Goal: Information Seeking & Learning: Learn about a topic

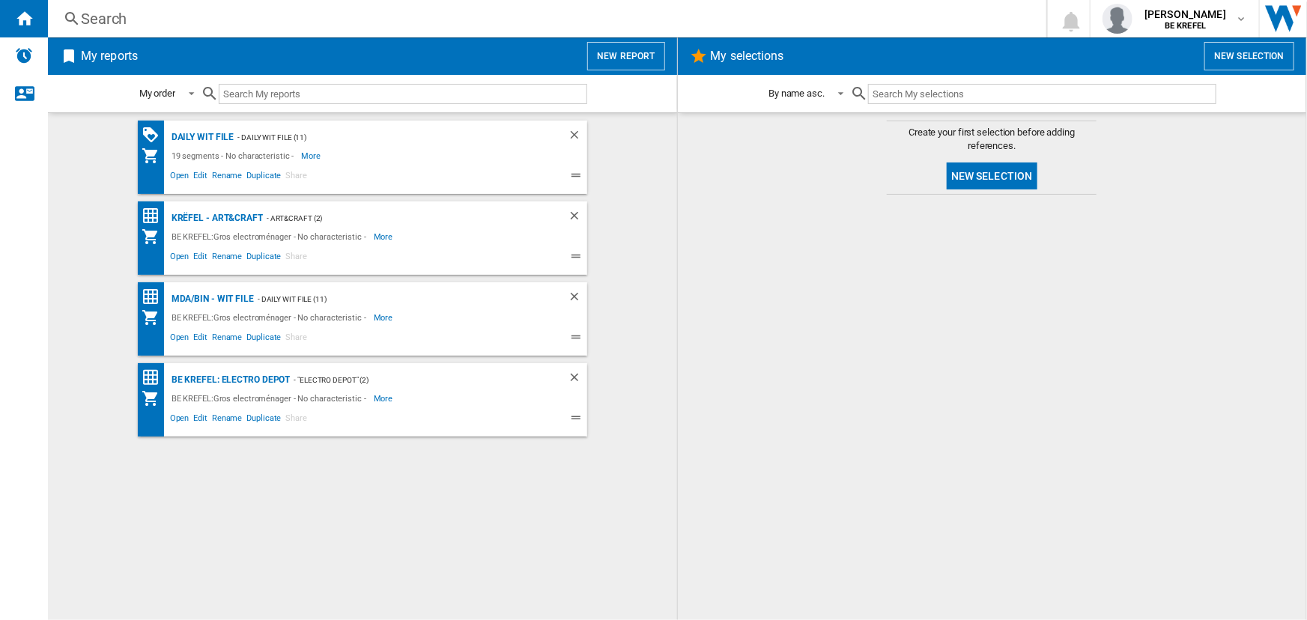
click at [205, 15] on div "Search" at bounding box center [544, 18] width 926 height 21
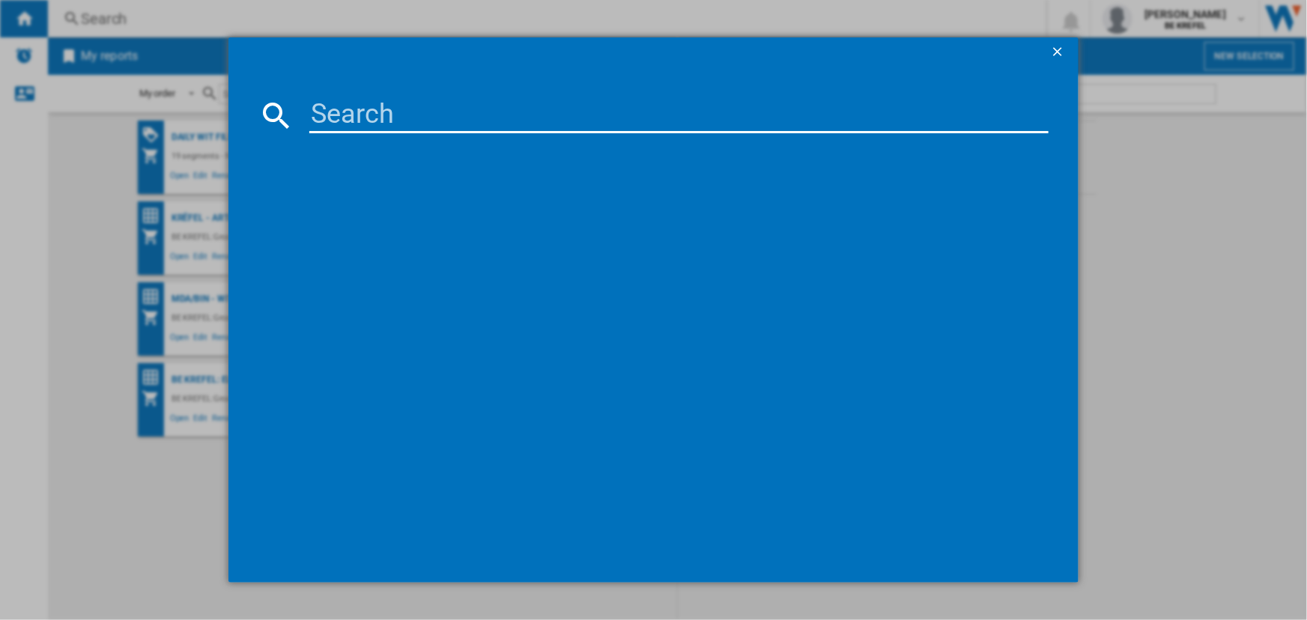
click at [398, 115] on input at bounding box center [678, 115] width 738 height 36
type input "21009282"
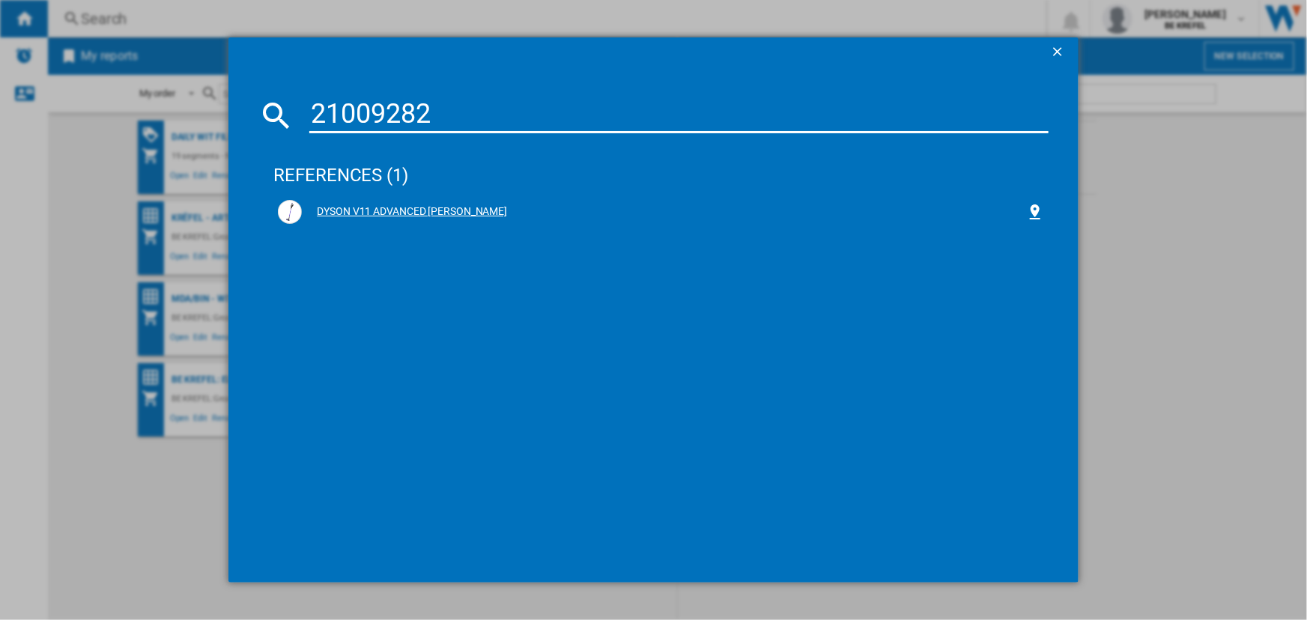
click at [466, 218] on div "DYSON V11 ADVANCED [PERSON_NAME]" at bounding box center [663, 211] width 723 height 15
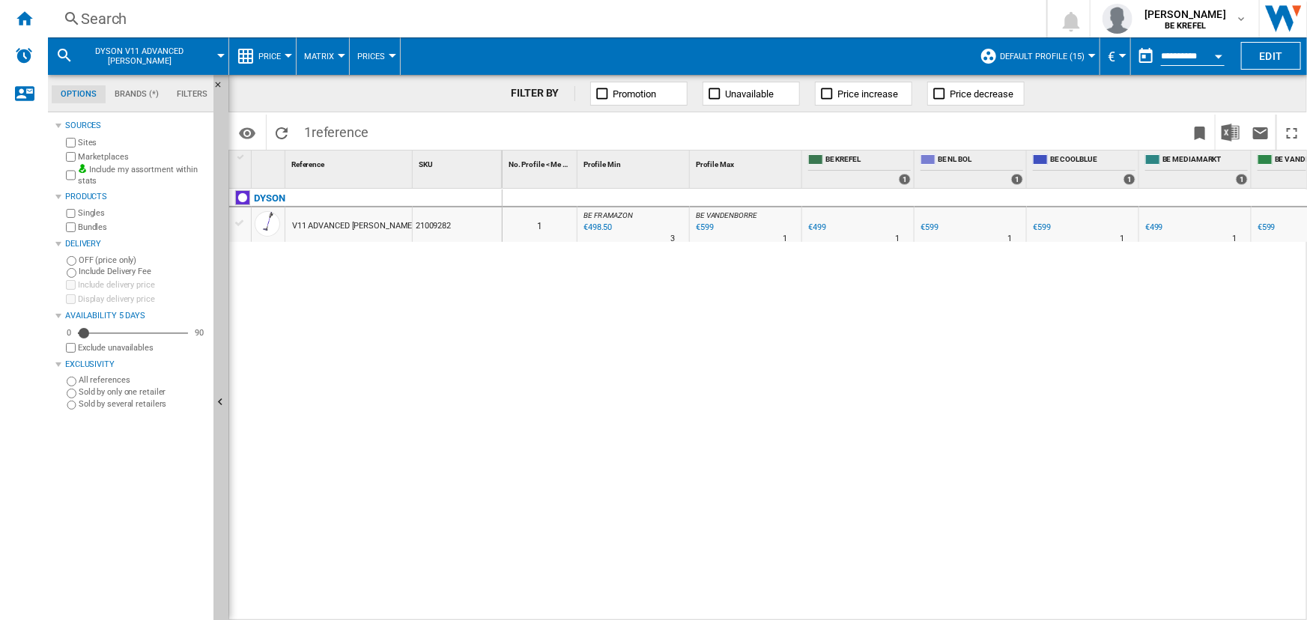
click at [259, 64] on button "Price" at bounding box center [273, 55] width 30 height 37
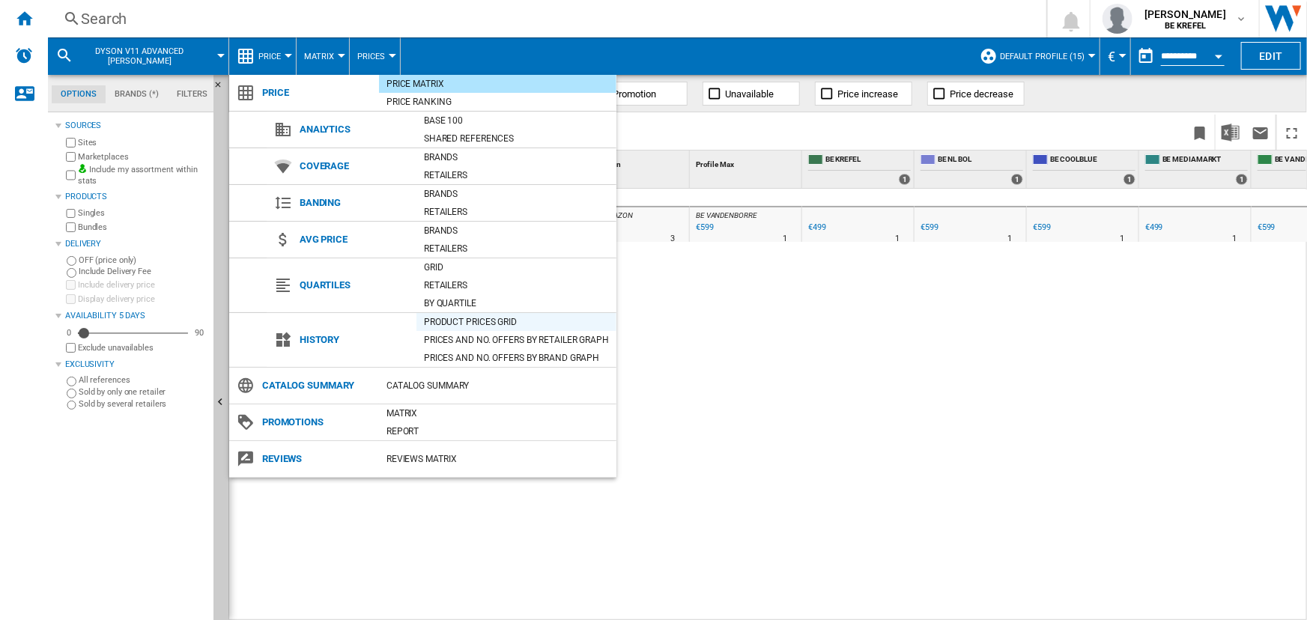
click at [463, 323] on div "Product prices grid" at bounding box center [516, 321] width 200 height 15
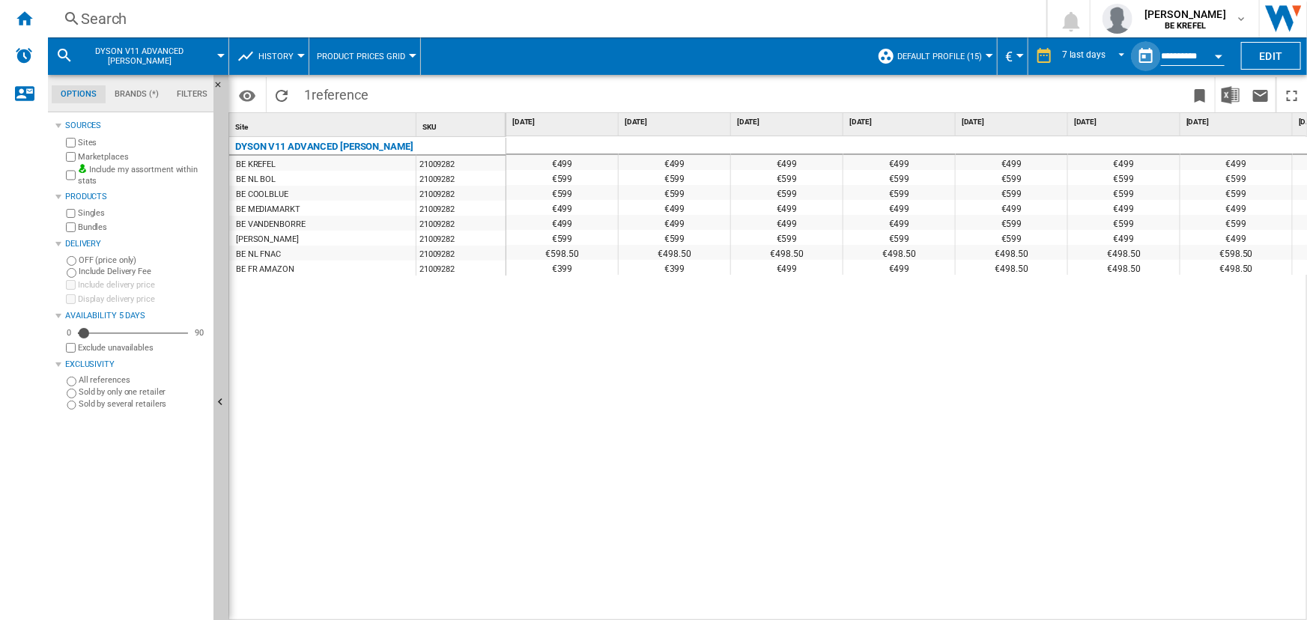
click at [1143, 54] on button "button" at bounding box center [1146, 56] width 30 height 30
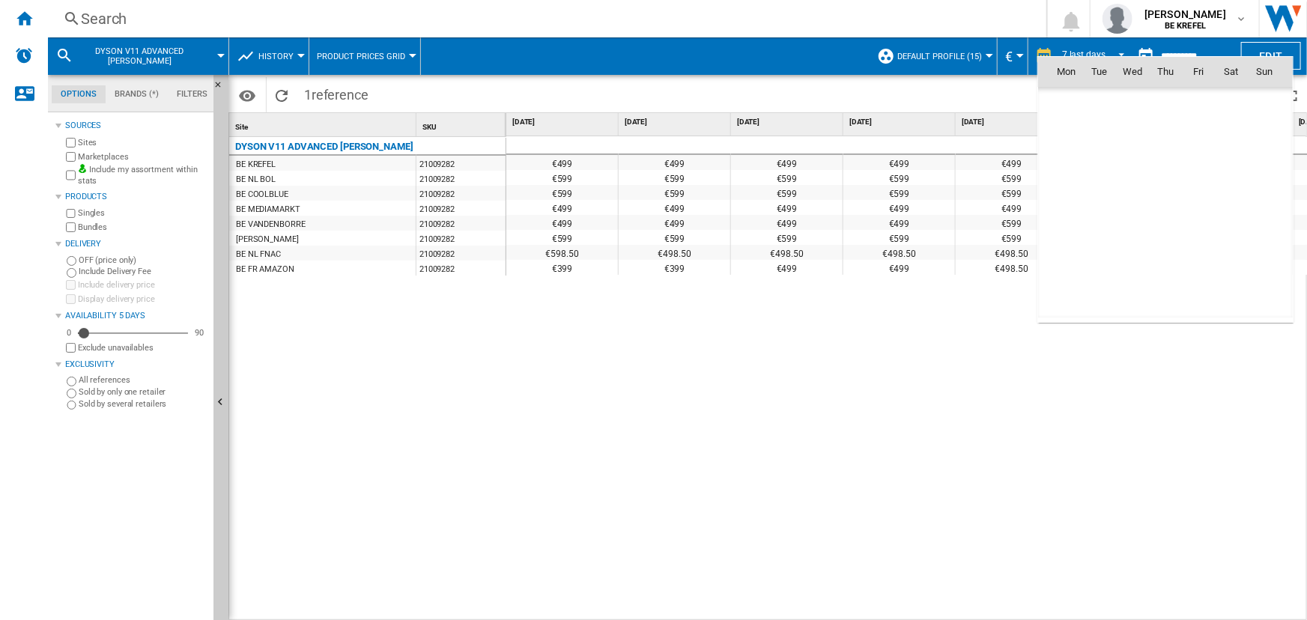
scroll to position [7143, 0]
click at [1060, 59] on th "Mon" at bounding box center [1060, 72] width 45 height 30
click at [1062, 49] on div at bounding box center [653, 310] width 1307 height 620
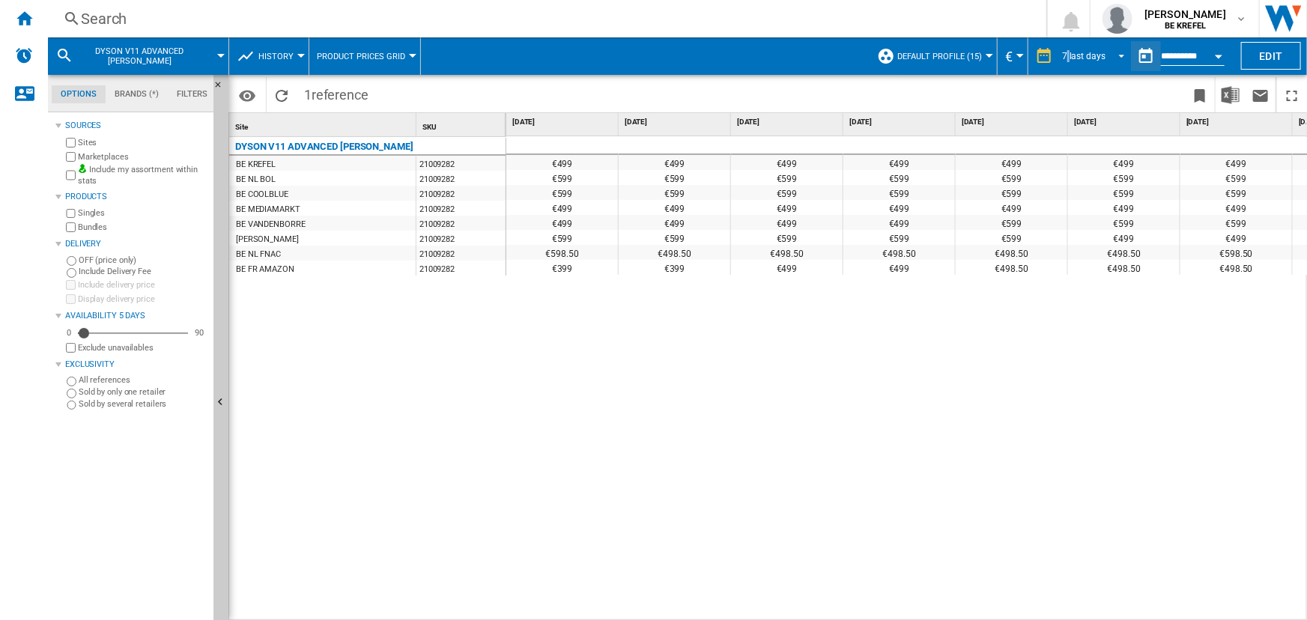
click at [1062, 49] on md-select-value "7 last days" at bounding box center [1095, 56] width 70 height 22
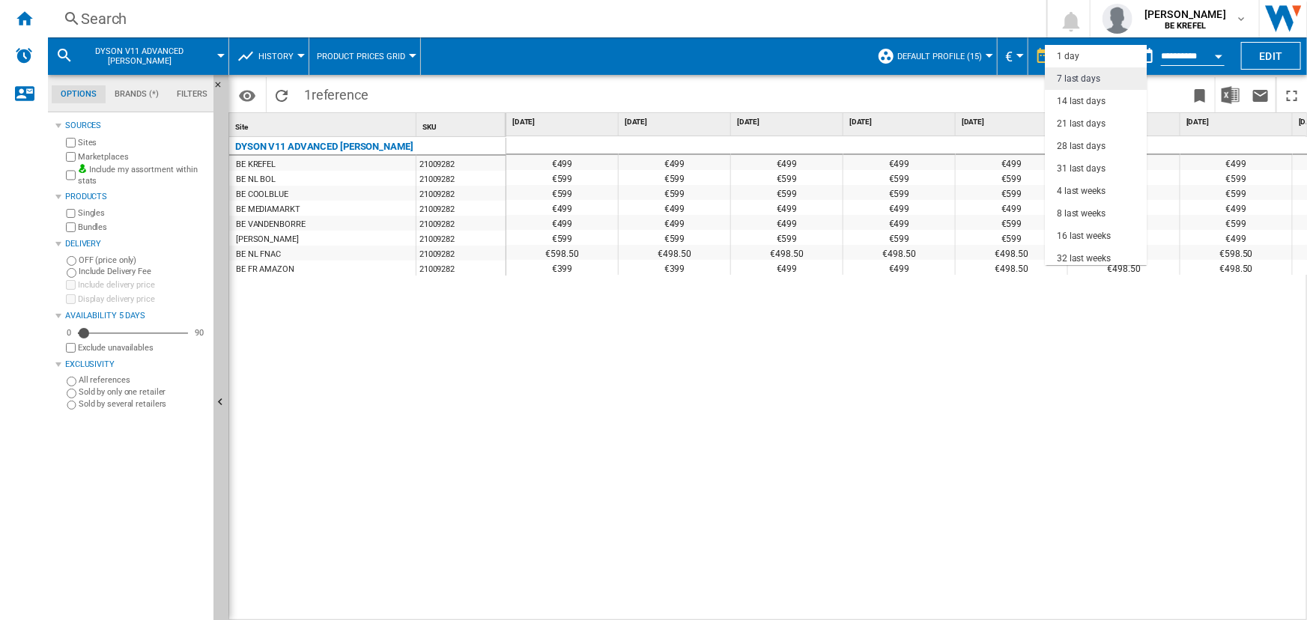
scroll to position [22, 0]
click at [1082, 103] on div "21 last days" at bounding box center [1080, 101] width 49 height 13
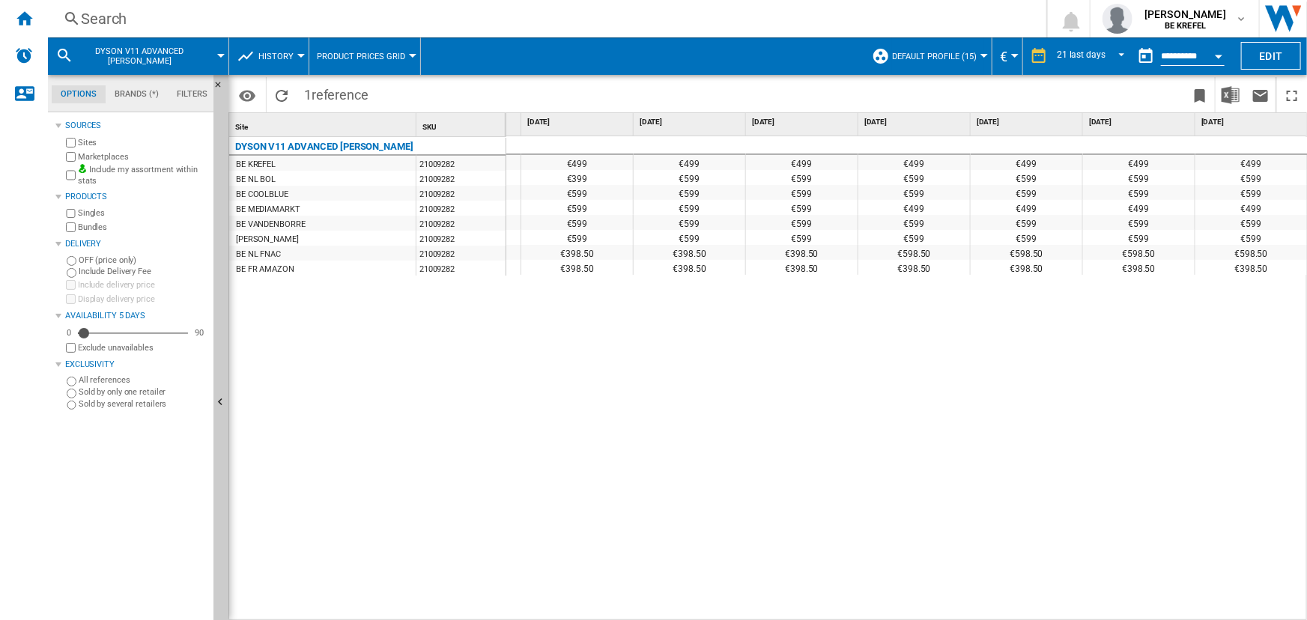
scroll to position [0, 442]
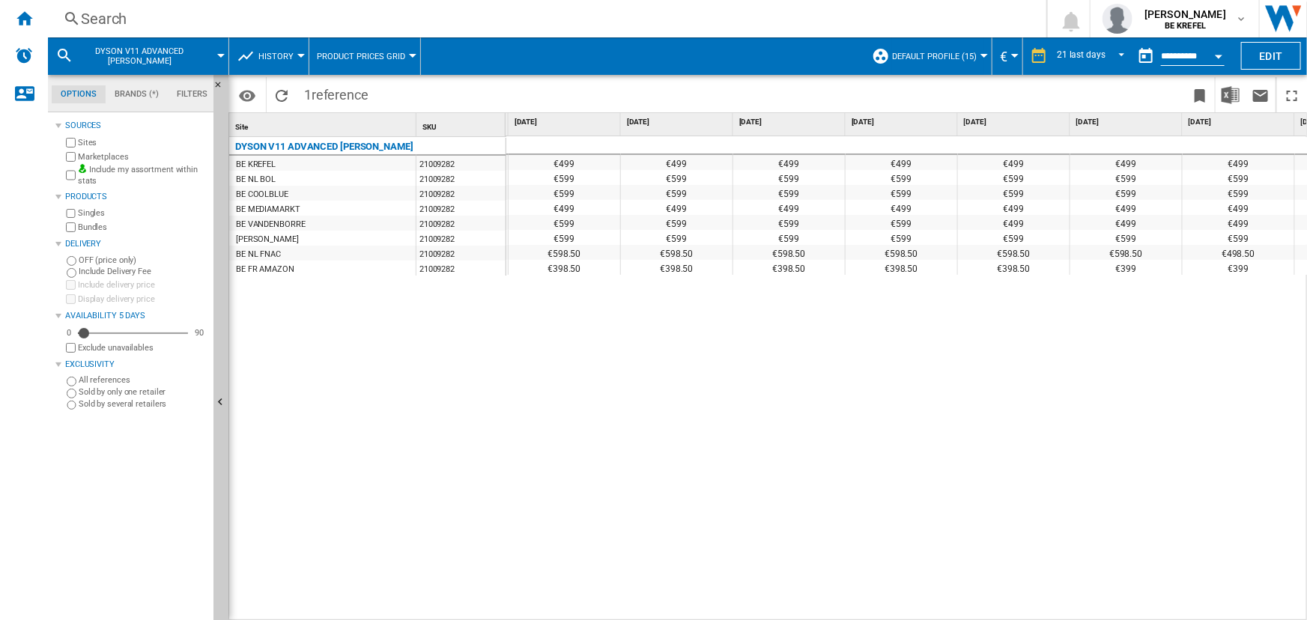
click at [525, 306] on div "€399 €399 €399 €399 €499 €499 €499 €499 €499 €499 €499 €499 €499 €499 €499 €499…" at bounding box center [907, 378] width 802 height 485
click at [161, 21] on div "Search" at bounding box center [544, 18] width 926 height 21
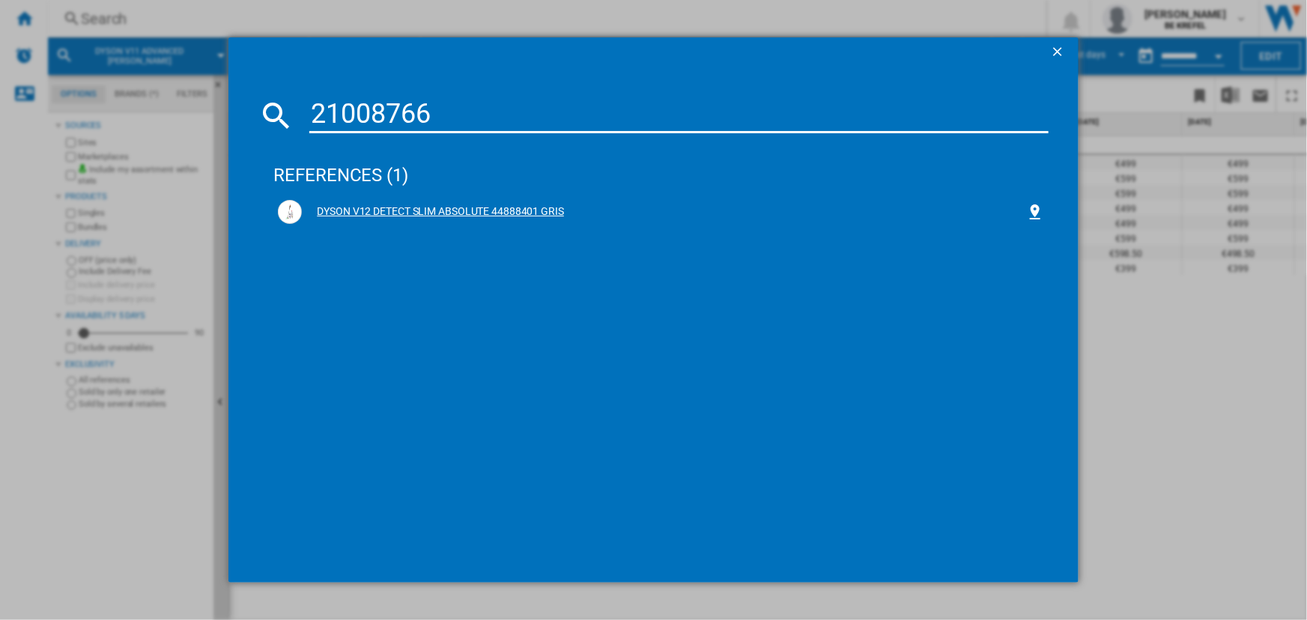
type input "21008766"
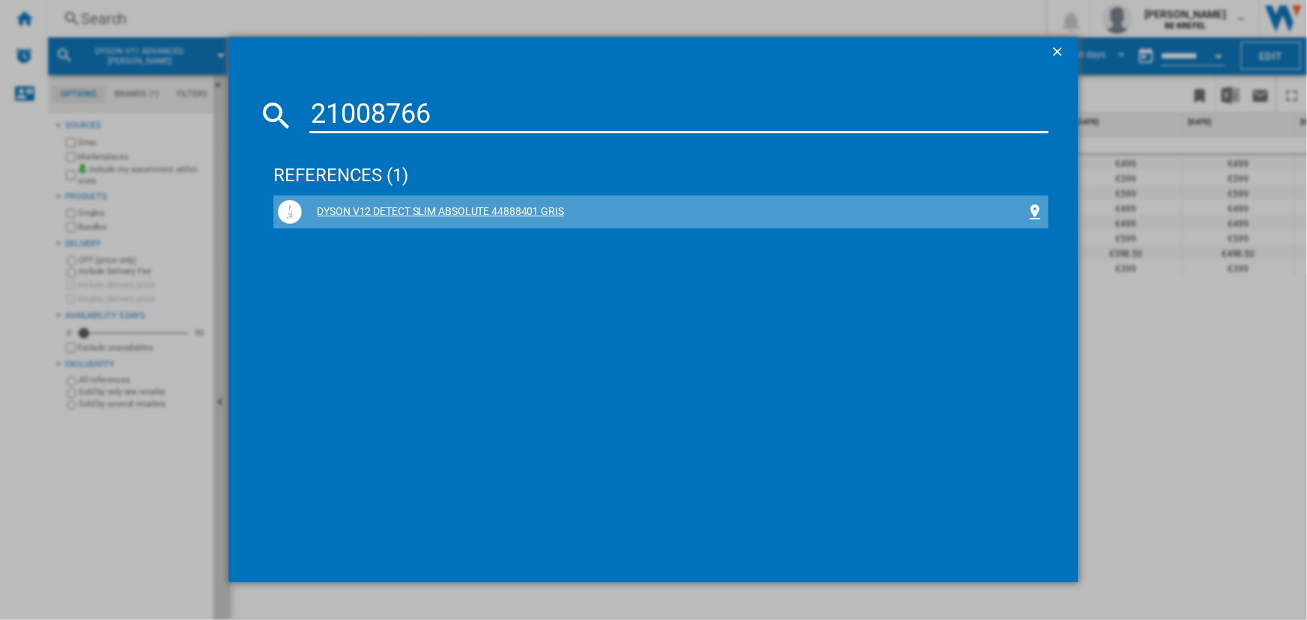
click at [390, 208] on div "DYSON V12 DETECT SLIM ABSOLUTE 44888401 GRIS" at bounding box center [663, 211] width 723 height 15
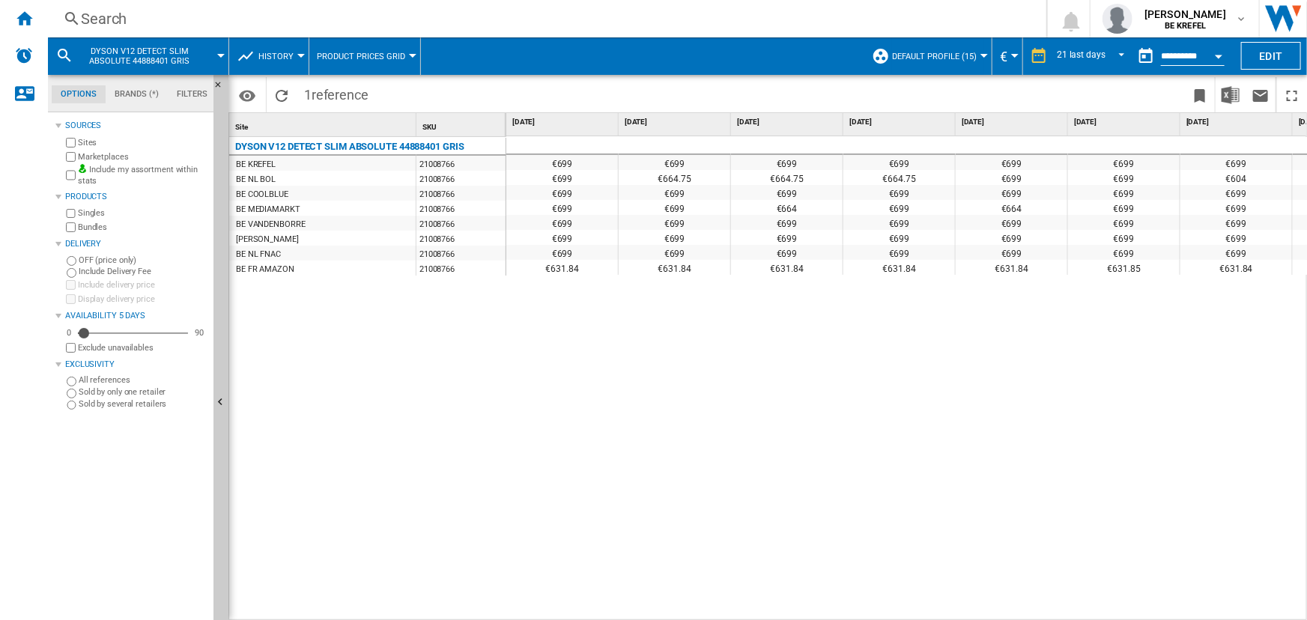
drag, startPoint x: 752, startPoint y: 610, endPoint x: 792, endPoint y: 613, distance: 40.5
click at [792, 613] on div "€699 €699 €699 €699 €699 €699 €699 €699 €699 €699 €699 €699 €699 €699 €604 €604…" at bounding box center [907, 378] width 802 height 485
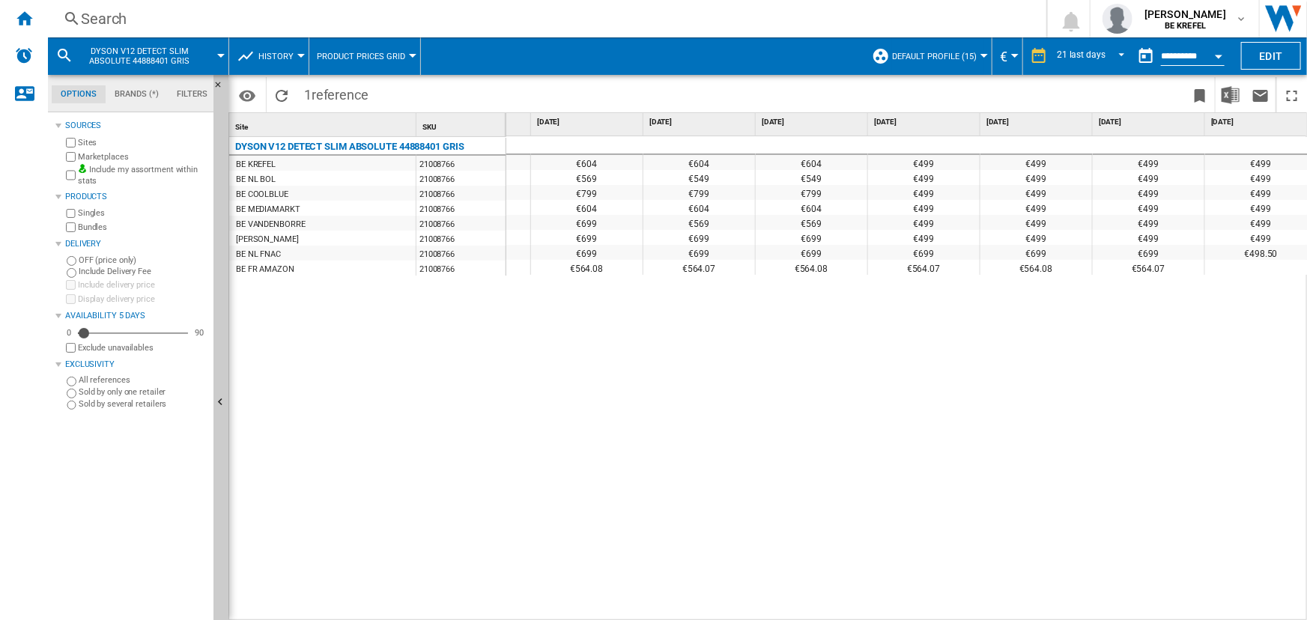
scroll to position [0, 1658]
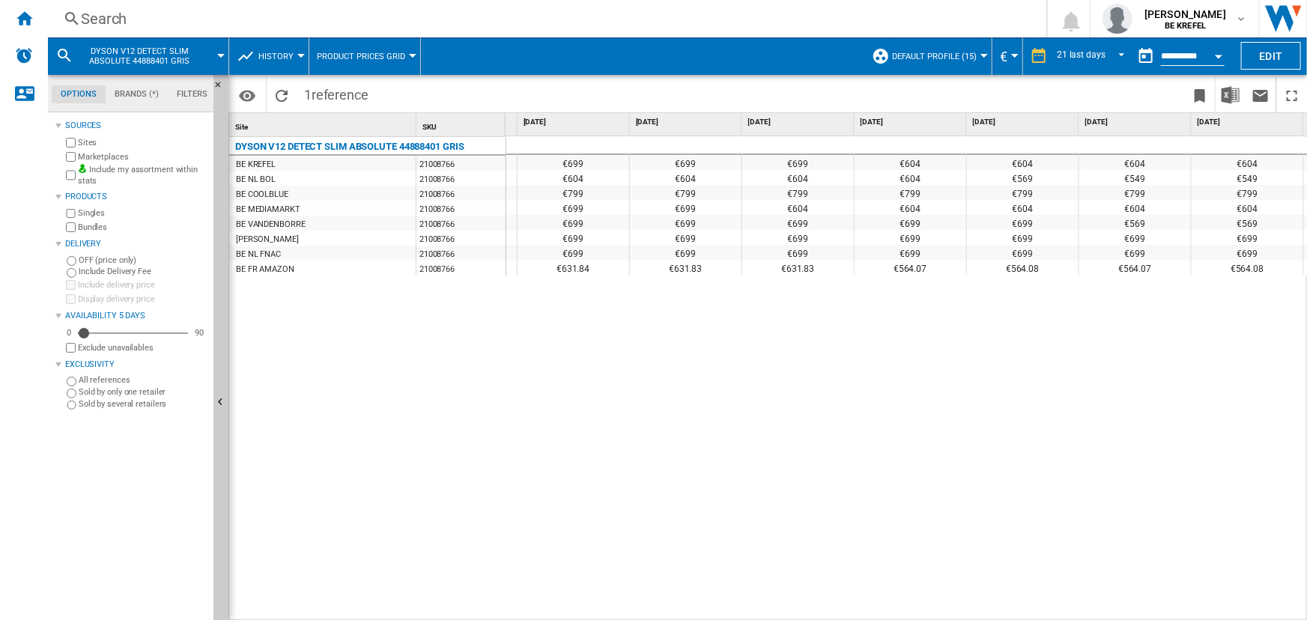
click at [211, 22] on div "Search" at bounding box center [544, 18] width 926 height 21
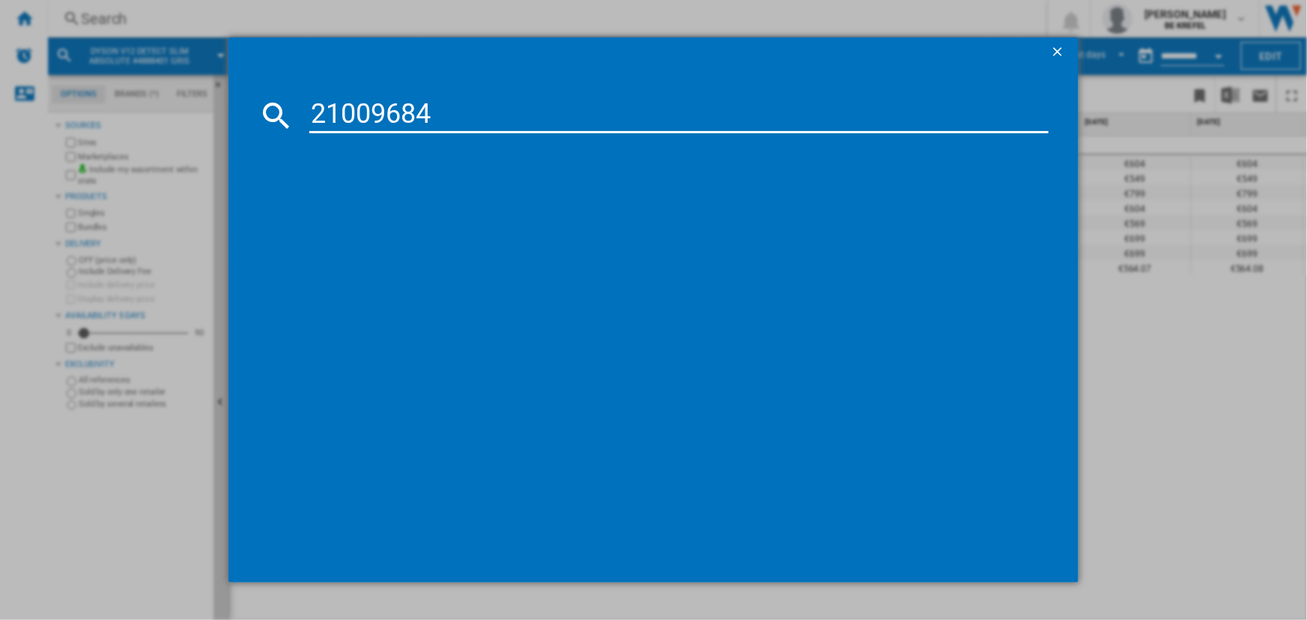
type input "21009684"
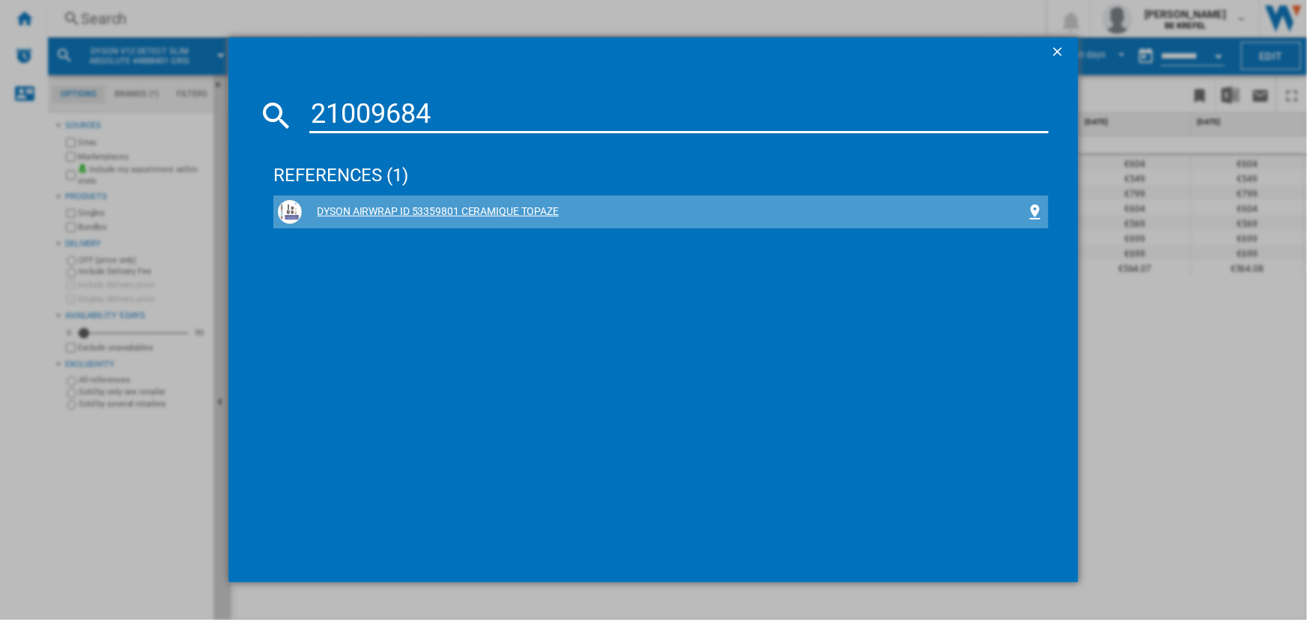
click at [386, 214] on div "DYSON AIRWRAP ID 53359801 CERAMIQUE TOPAZE" at bounding box center [663, 211] width 723 height 15
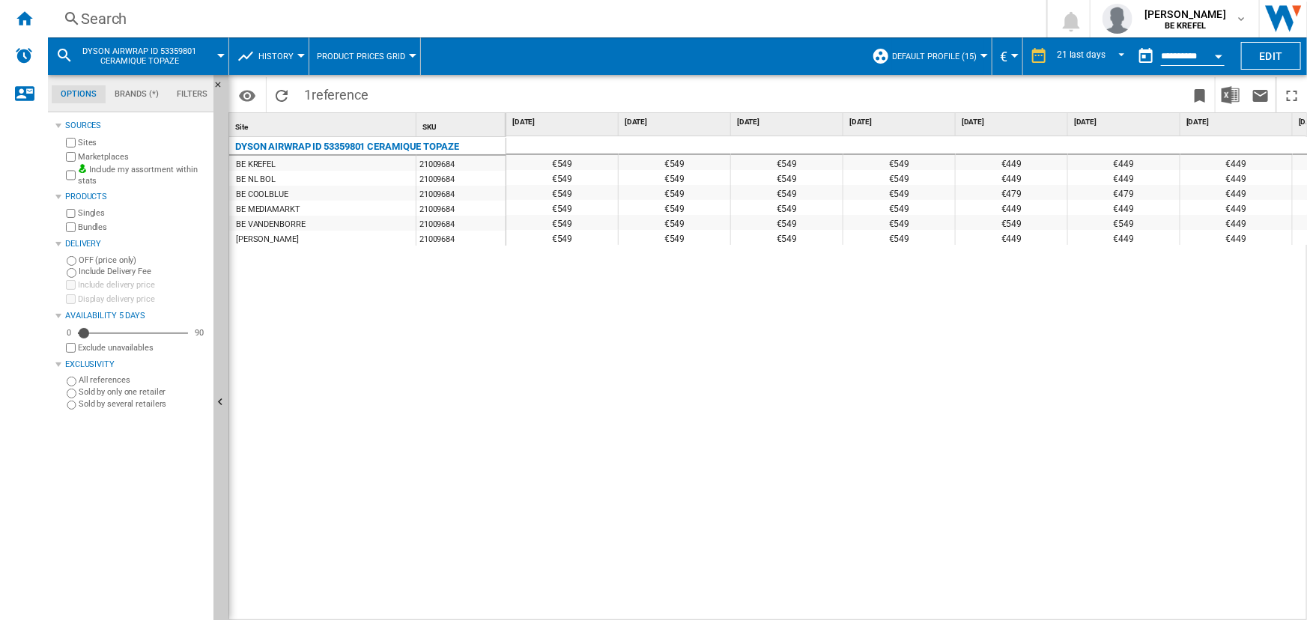
click at [1003, 165] on div "€449" at bounding box center [1011, 162] width 112 height 15
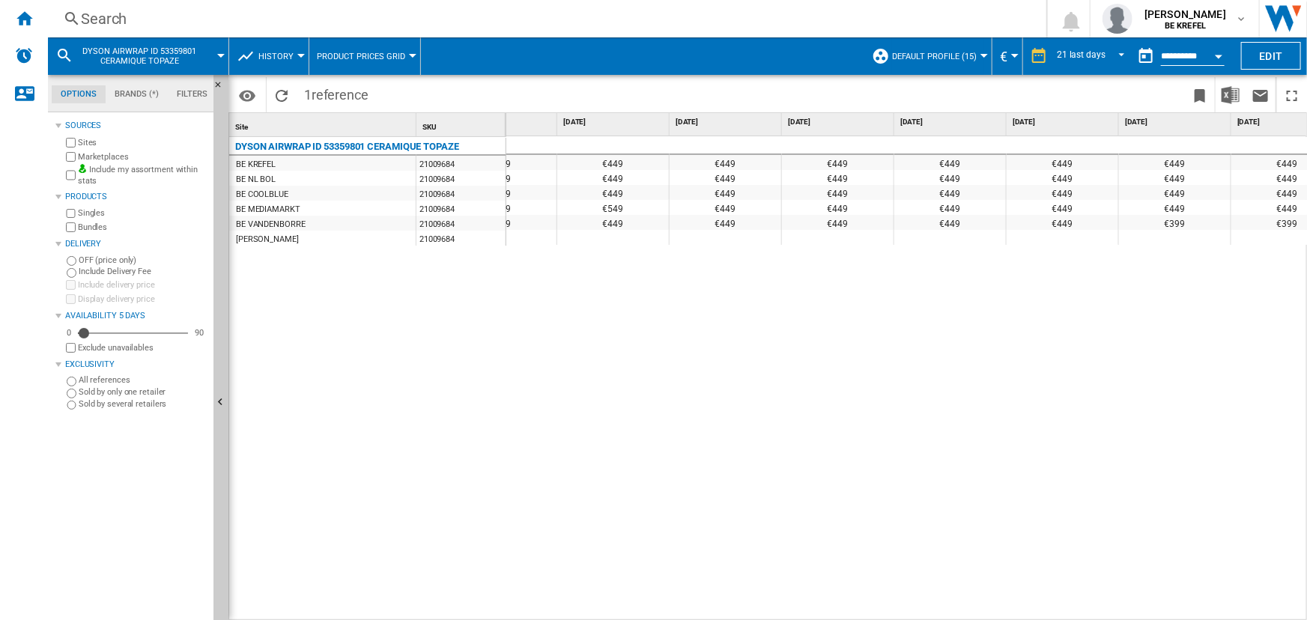
scroll to position [0, 1315]
